Goal: Browse casually: Explore the website without a specific task or goal

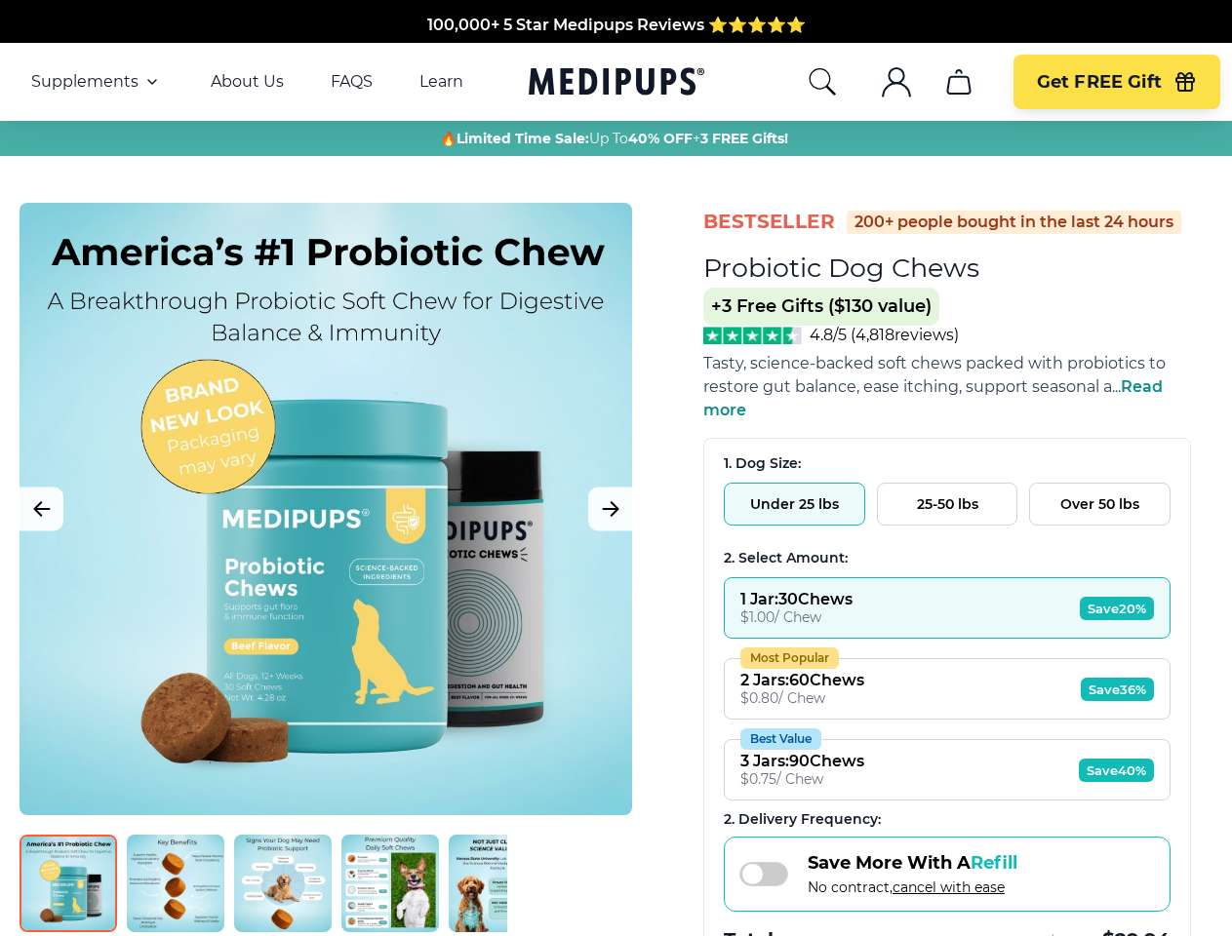
click at [97, 82] on span "Supplements" at bounding box center [84, 82] width 107 height 20
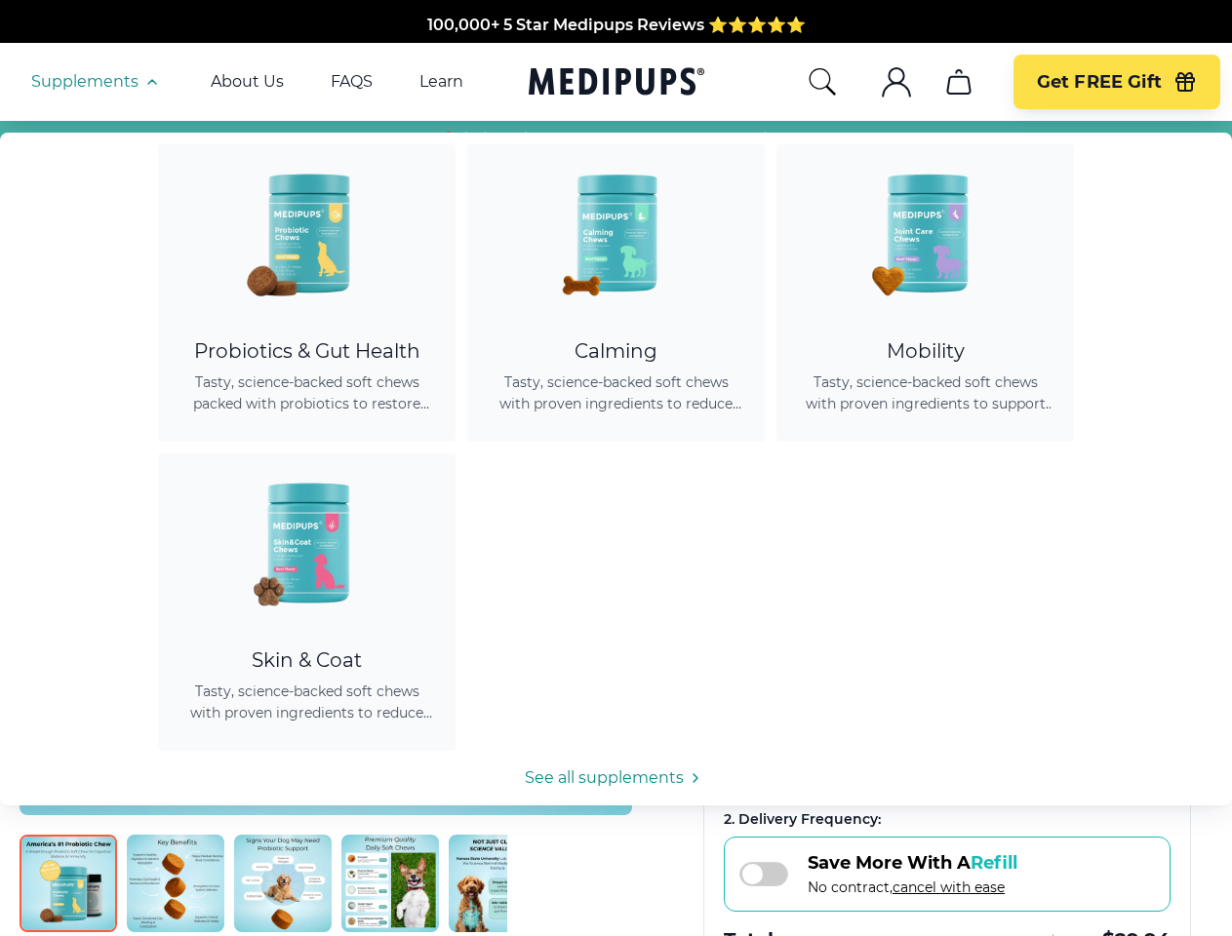
click at [150, 82] on icon "button" at bounding box center [151, 81] width 23 height 23
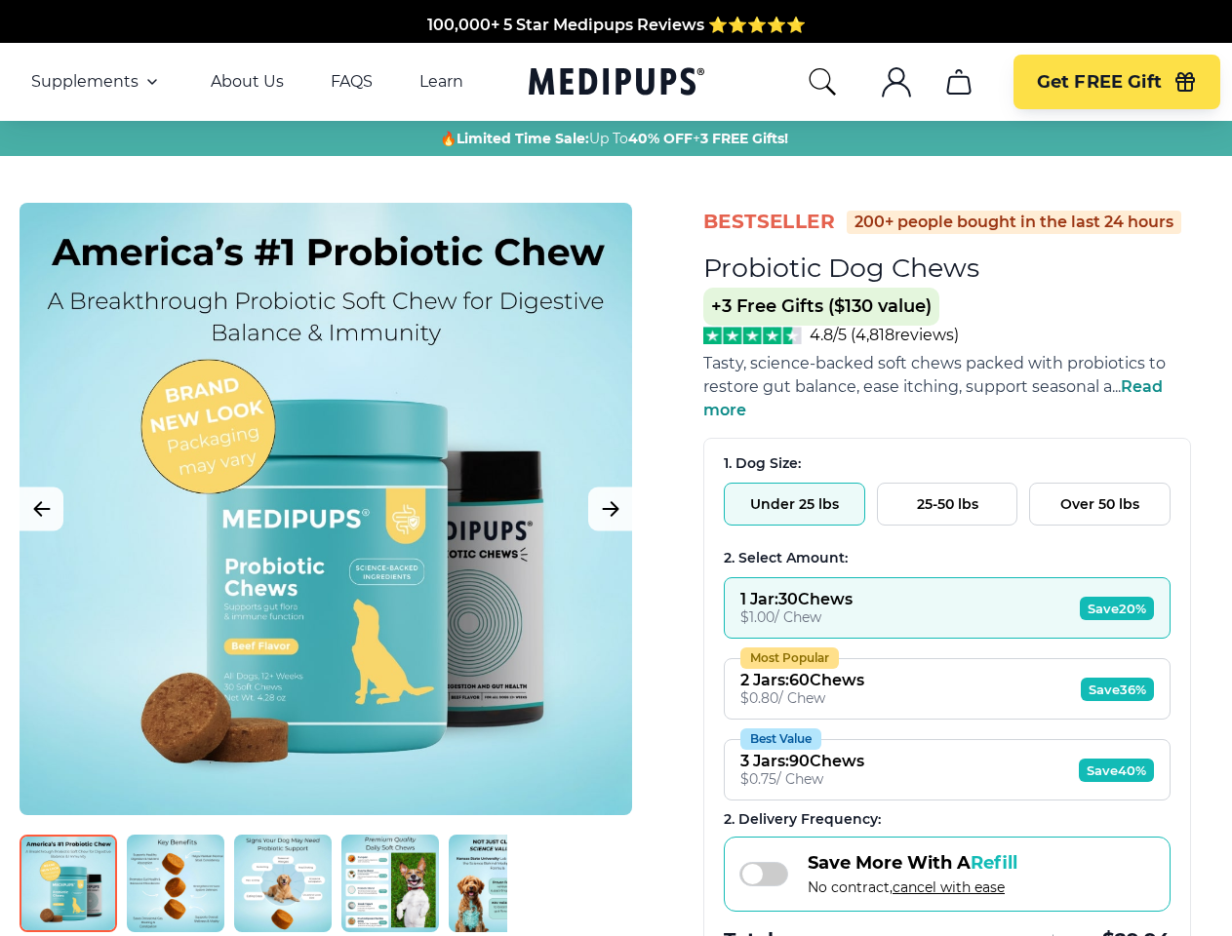
click at [821, 82] on icon "search" at bounding box center [822, 81] width 31 height 31
click at [895, 82] on icon ".cls-1{fill:none;stroke:currentColor;stroke-miterlimit:10;stroke-width:1.5px;}" at bounding box center [896, 81] width 31 height 31
click at [958, 82] on icon "cart" at bounding box center [958, 81] width 31 height 31
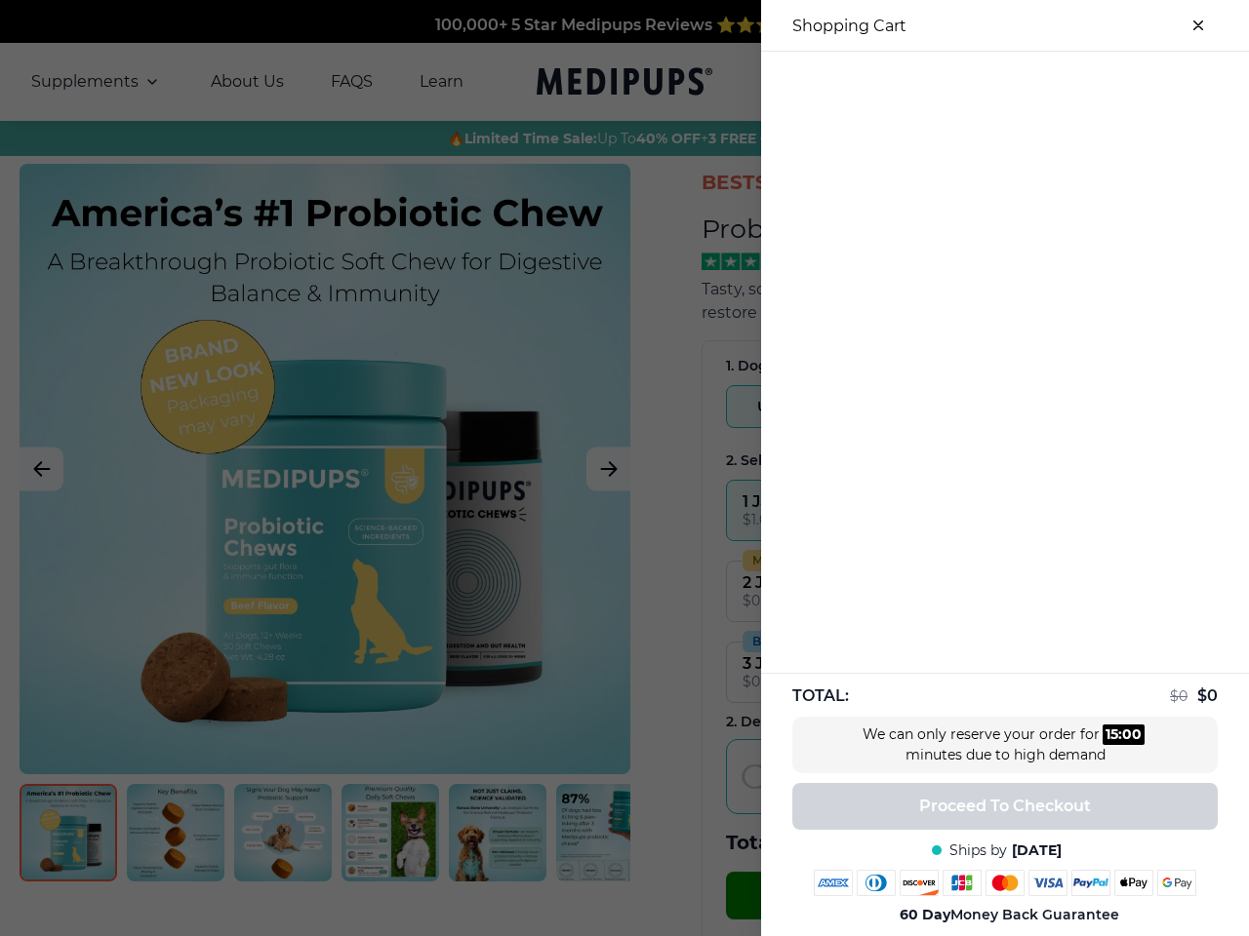
click at [958, 82] on div at bounding box center [624, 468] width 1249 height 936
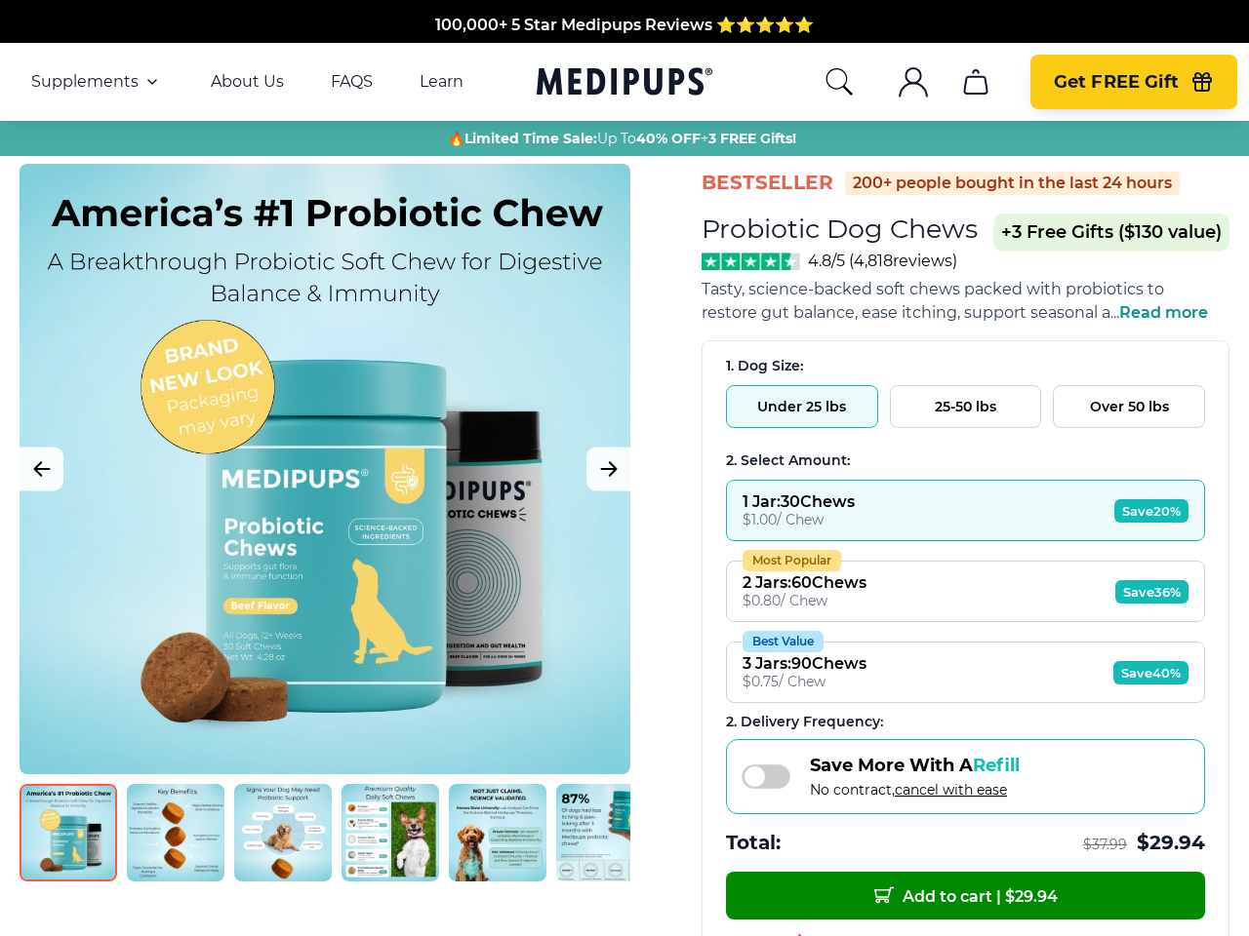
click at [1116, 82] on span "Get FREE Gift" at bounding box center [1116, 82] width 125 height 22
click at [1193, 82] on icon "button" at bounding box center [1202, 84] width 18 height 13
